Goal: Information Seeking & Learning: Compare options

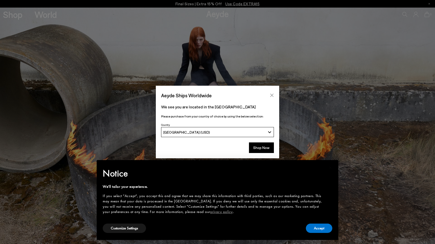
click at [272, 96] on icon "Close" at bounding box center [272, 95] width 4 height 4
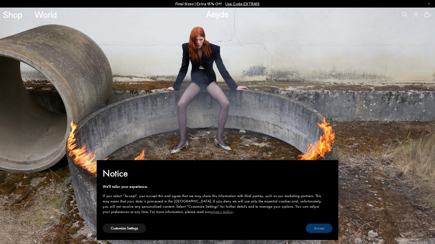
click at [317, 227] on button "Accept" at bounding box center [319, 227] width 26 height 9
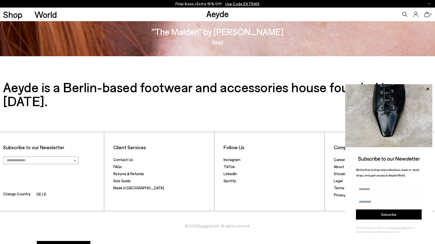
scroll to position [1041, 0]
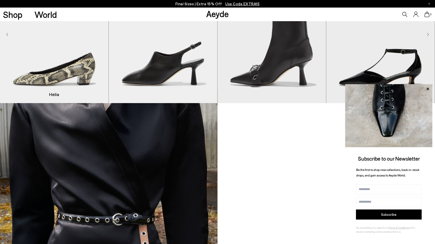
click at [65, 94] on div "Helia 36 37 37.5 38 38.5" at bounding box center [54, 94] width 102 height 6
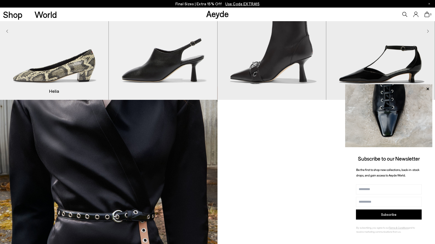
scroll to position [517, 0]
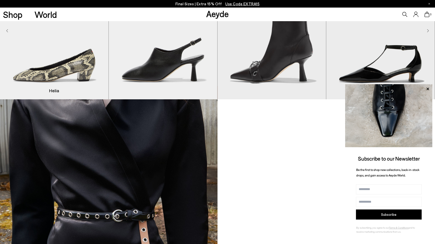
click at [56, 79] on img "1 / 9" at bounding box center [54, 31] width 108 height 136
click at [0, 0] on span "Helia" at bounding box center [0, 0] width 0 height 0
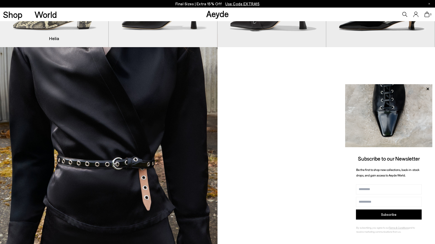
scroll to position [569, 0]
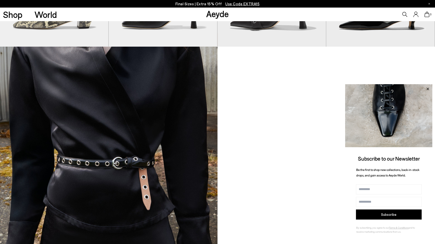
click at [428, 89] on icon at bounding box center [427, 88] width 3 height 3
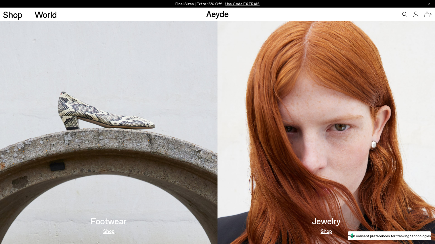
scroll to position [277, 0]
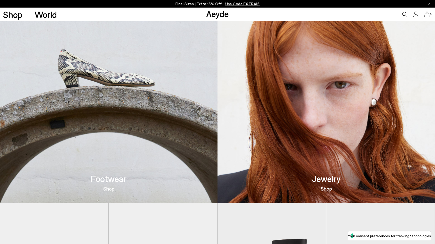
click at [105, 190] on link "Shop" at bounding box center [108, 188] width 11 height 5
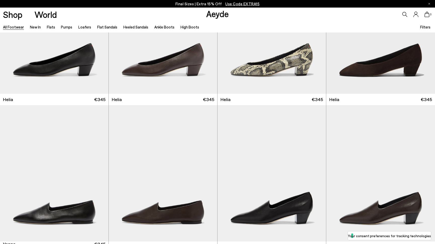
scroll to position [1109, 0]
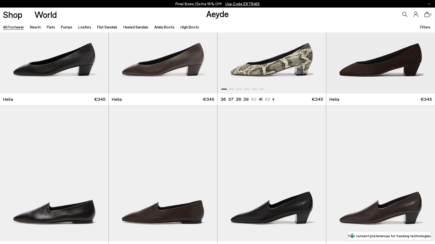
click at [270, 67] on img "1 / 6" at bounding box center [271, 25] width 108 height 136
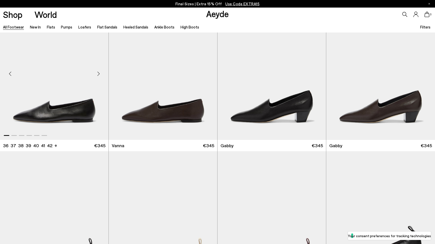
scroll to position [1212, 0]
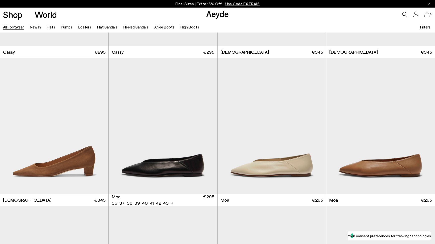
scroll to position [2337, 0]
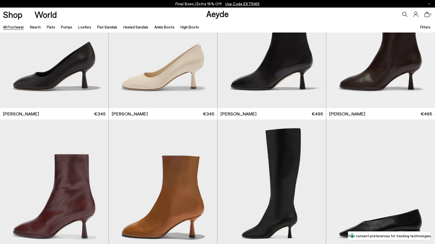
scroll to position [2863, 0]
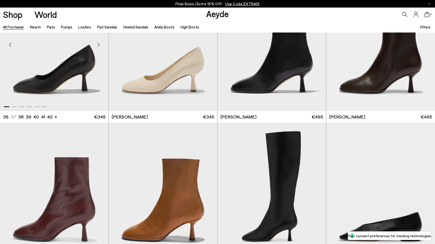
click at [68, 71] on img "1 / 6" at bounding box center [54, 43] width 108 height 136
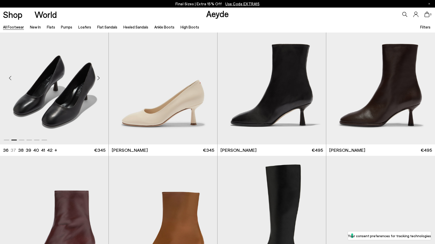
scroll to position [2827, 0]
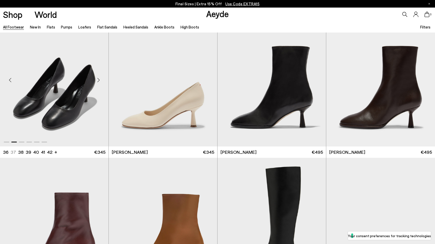
click at [73, 96] on img "2 / 6" at bounding box center [54, 78] width 108 height 136
click at [156, 85] on img "1 / 6" at bounding box center [163, 78] width 108 height 136
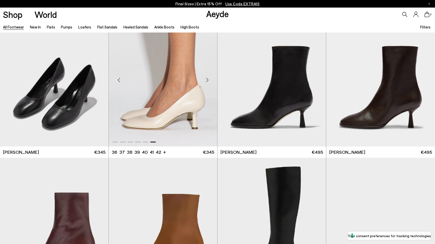
click at [175, 100] on img "6 / 6" at bounding box center [163, 78] width 108 height 136
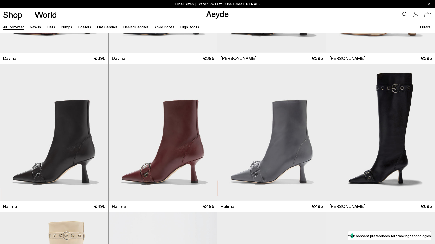
scroll to position [3447, 0]
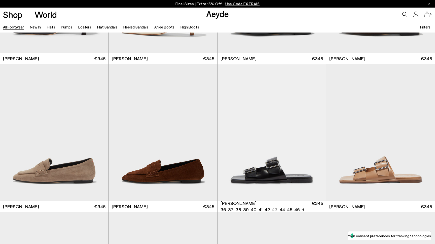
scroll to position [6021, 0]
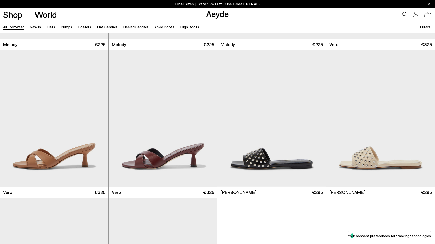
scroll to position [7299, 0]
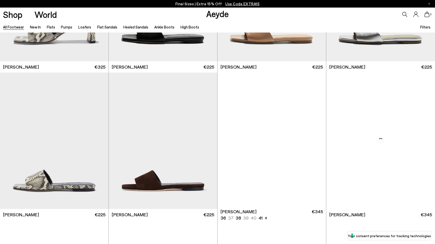
scroll to position [7938, 0]
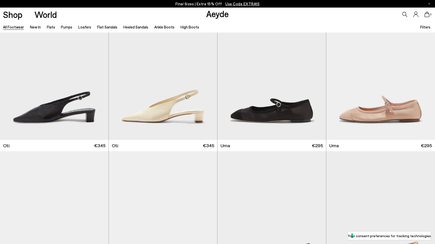
scroll to position [8994, 0]
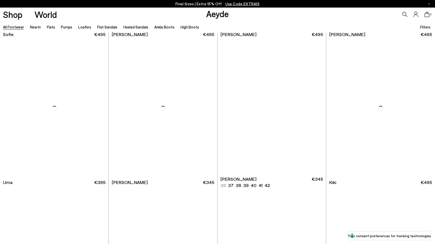
scroll to position [9486, 0]
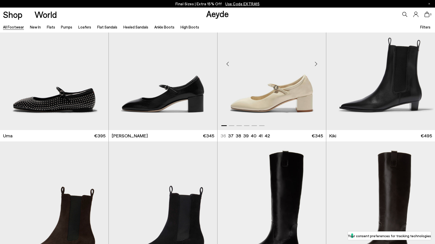
click at [258, 97] on img "1 / 6" at bounding box center [271, 61] width 108 height 136
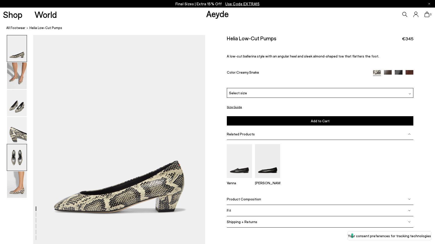
click at [19, 158] on img at bounding box center [17, 157] width 20 height 26
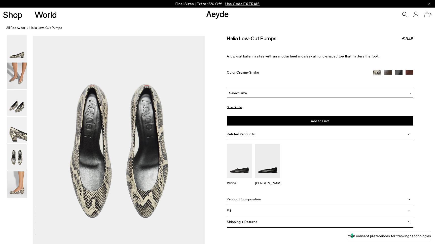
scroll to position [900, 0]
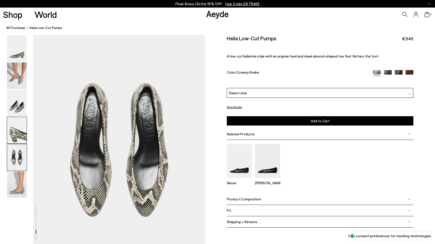
click at [19, 132] on img at bounding box center [17, 130] width 20 height 26
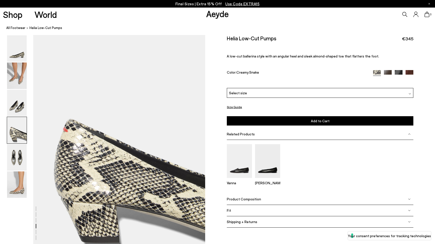
scroll to position [670, 0]
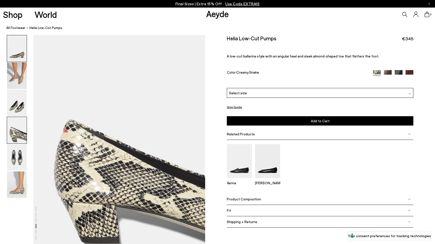
click at [18, 53] on img at bounding box center [17, 48] width 20 height 26
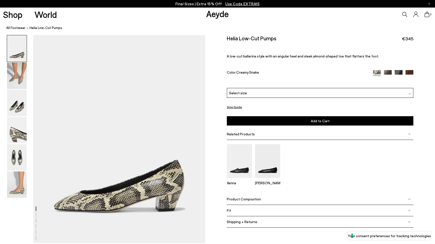
scroll to position [0, 0]
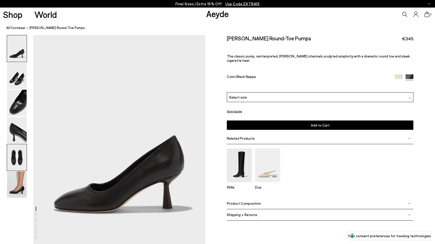
click at [15, 157] on img at bounding box center [17, 157] width 20 height 26
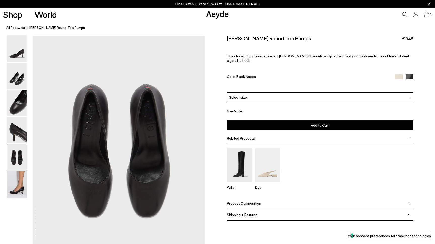
scroll to position [900, 0]
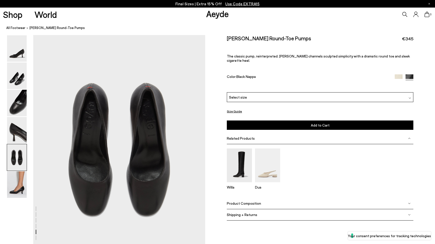
click at [47, 27] on span "Giotta Round-Toe Pumps" at bounding box center [56, 27] width 55 height 5
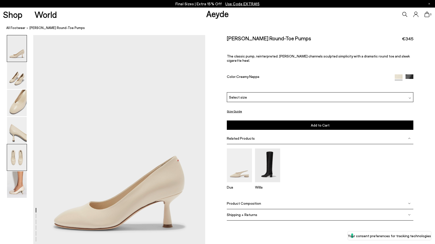
click at [16, 150] on img at bounding box center [17, 157] width 20 height 26
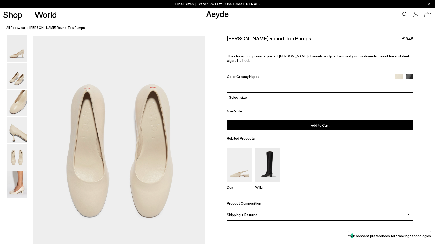
scroll to position [920, 0]
click at [17, 53] on img at bounding box center [17, 48] width 20 height 26
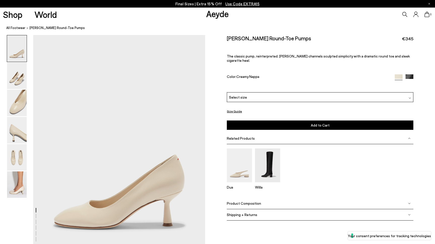
scroll to position [0, 0]
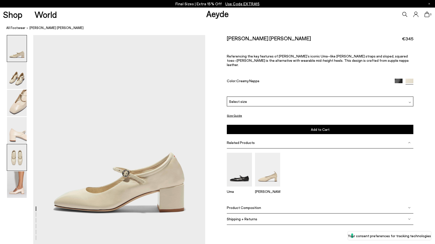
click at [17, 162] on img at bounding box center [17, 157] width 20 height 26
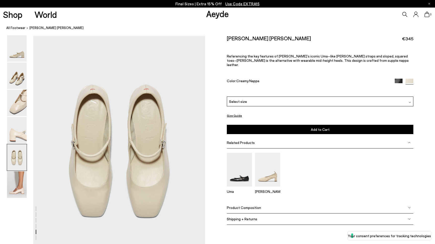
scroll to position [900, 0]
